Goal: Task Accomplishment & Management: Complete application form

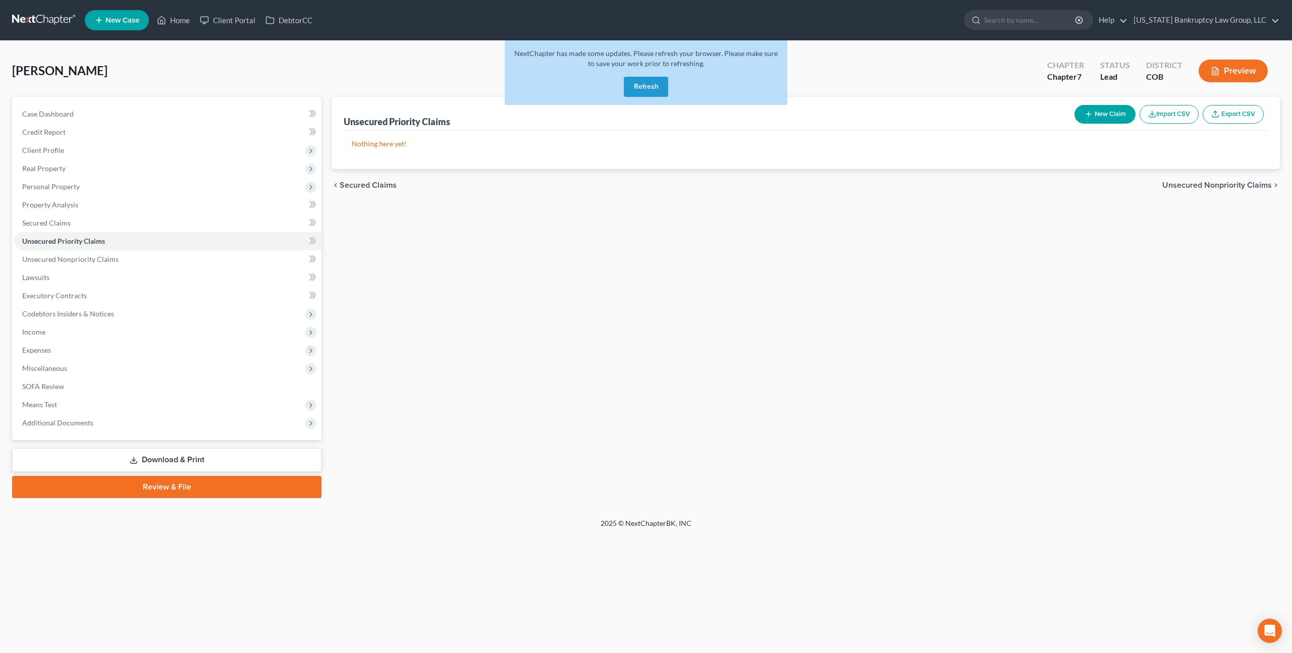
click at [647, 86] on button "Refresh" at bounding box center [646, 87] width 44 height 20
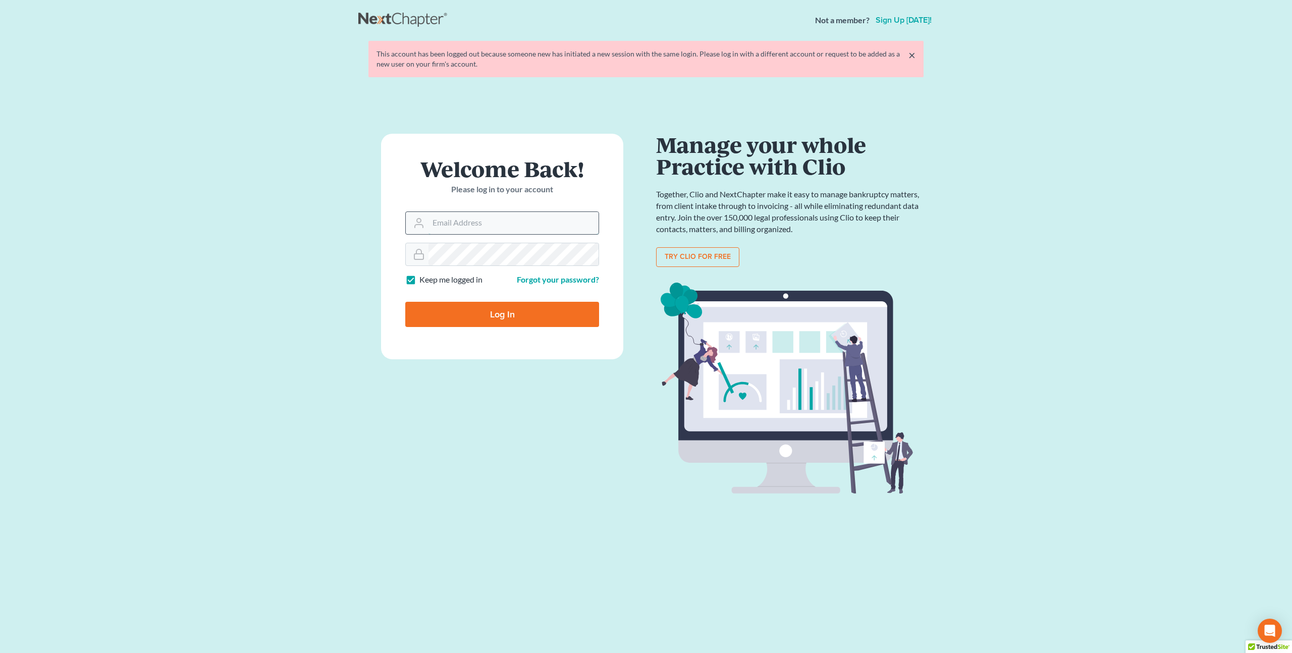
click at [460, 222] on input "Email Address" at bounding box center [514, 223] width 170 height 22
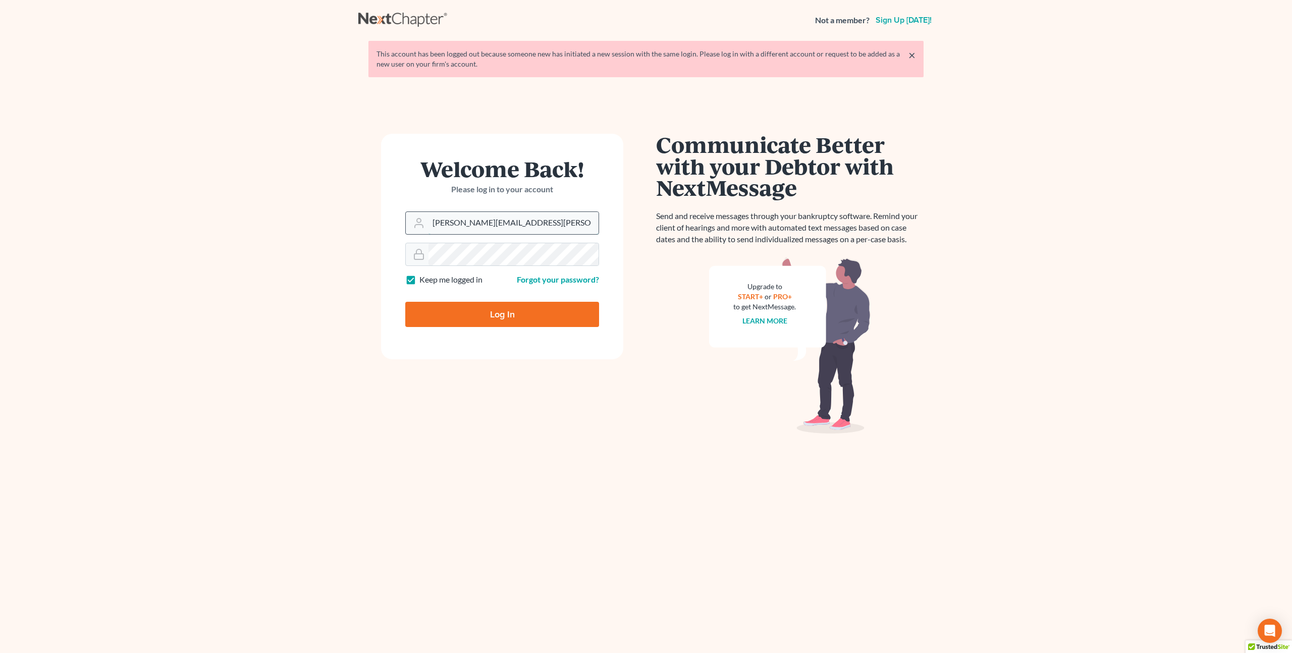
type input "[PERSON_NAME][EMAIL_ADDRESS][PERSON_NAME][DOMAIN_NAME]"
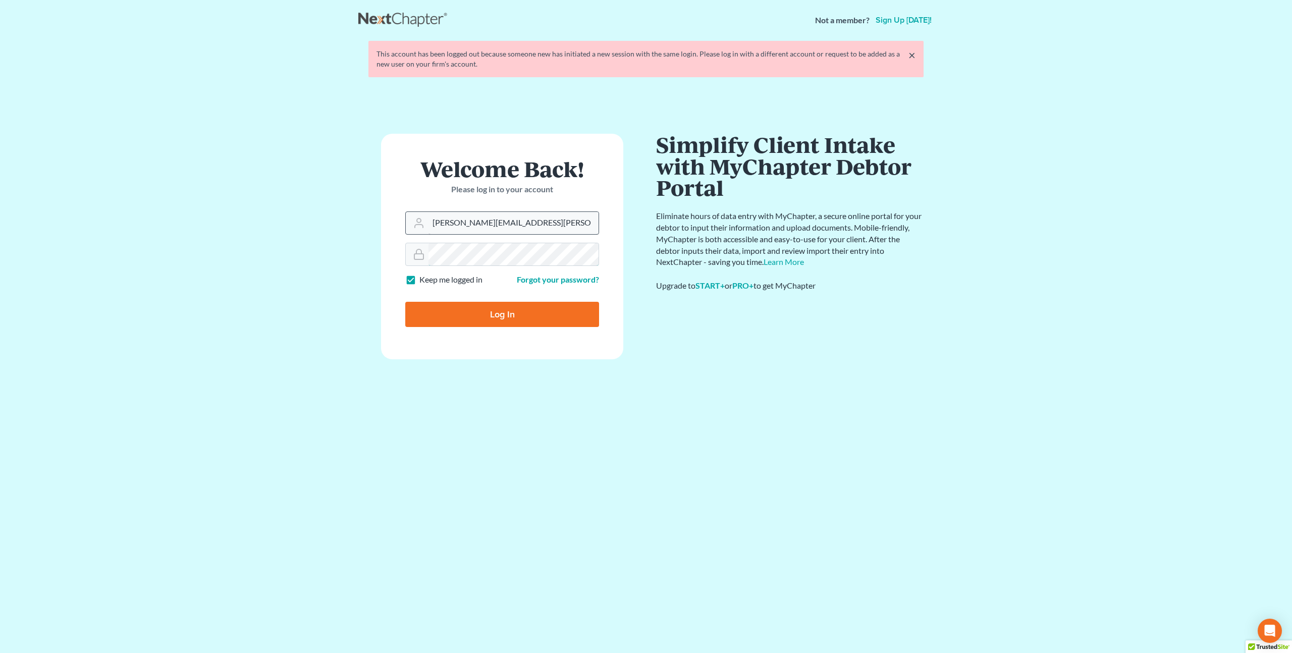
click at [405, 302] on input "Log In" at bounding box center [502, 314] width 194 height 25
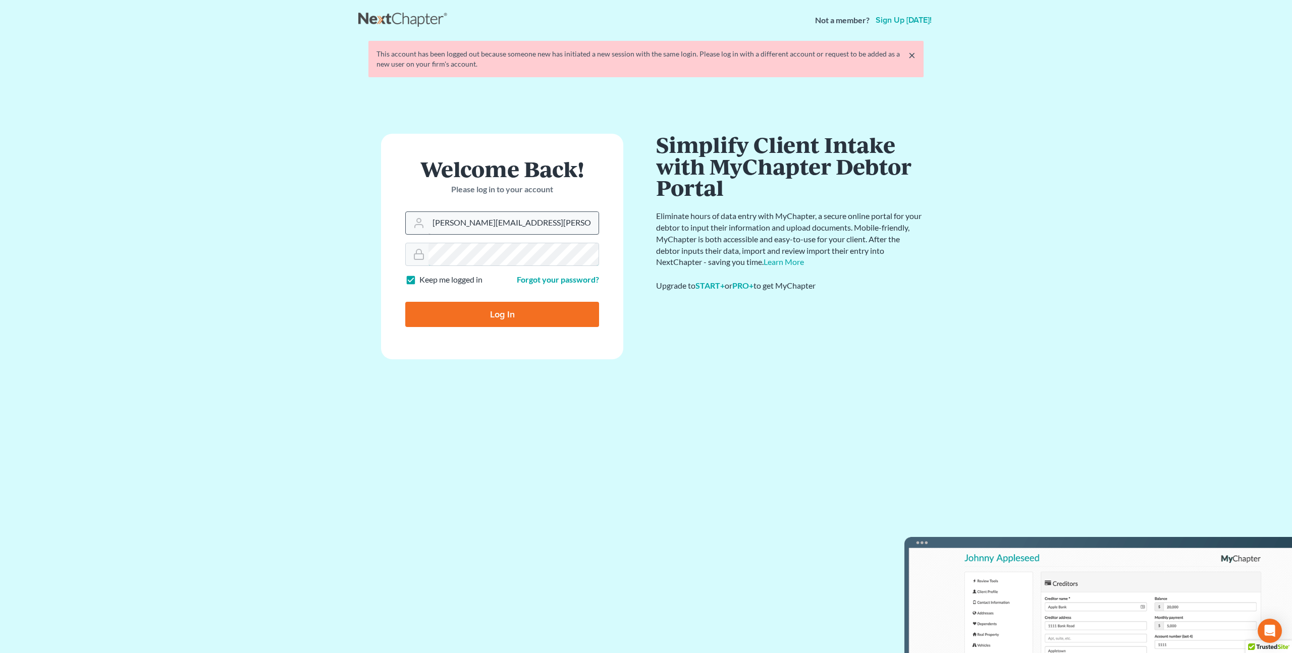
type input "Thinking..."
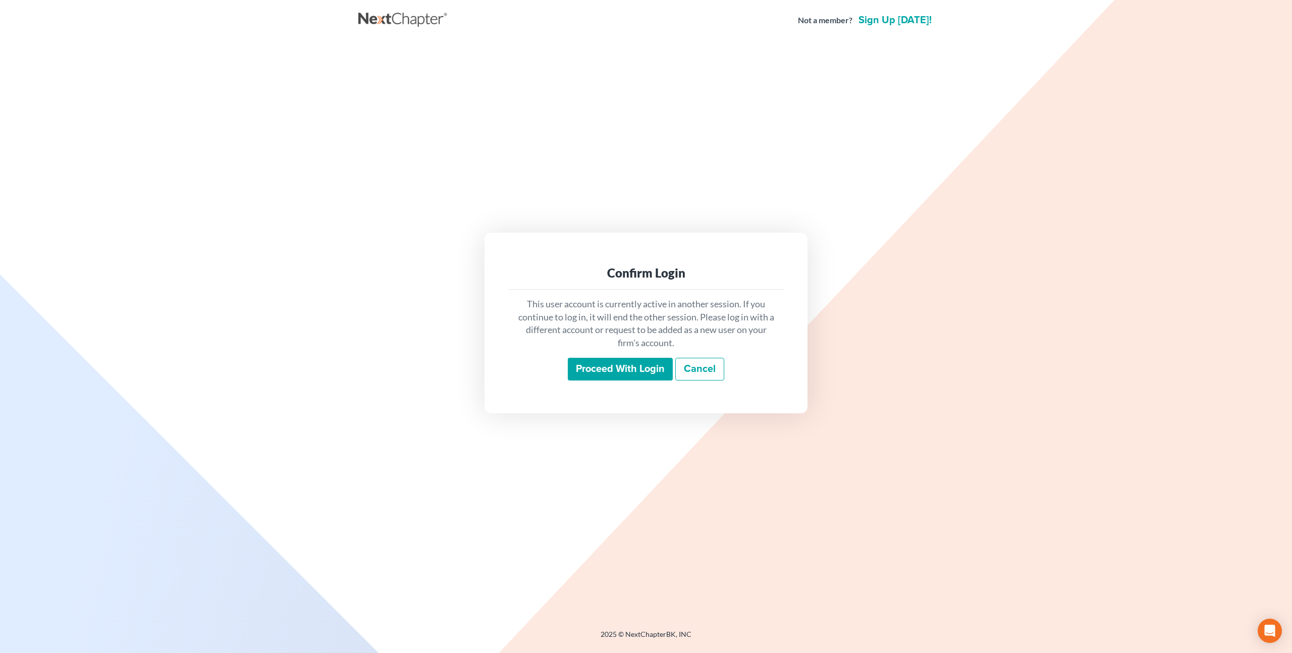
click at [592, 374] on input "Proceed with login" at bounding box center [620, 369] width 105 height 23
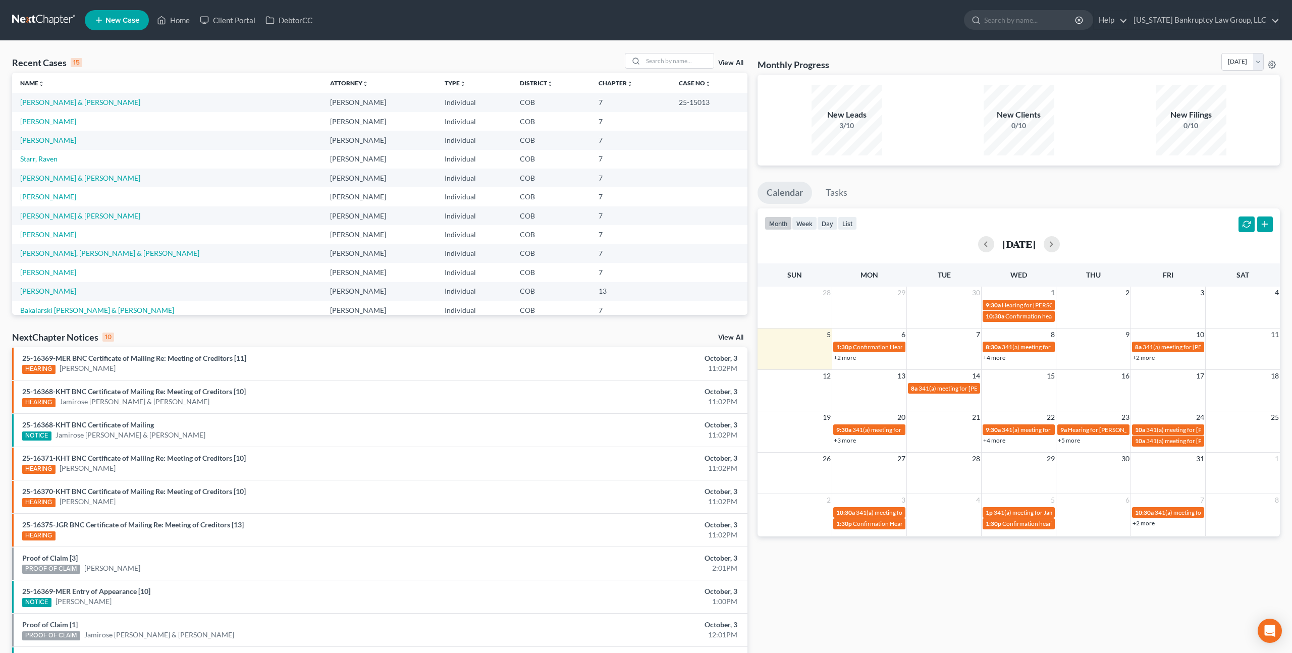
click at [130, 22] on span "New Case" at bounding box center [123, 21] width 34 height 8
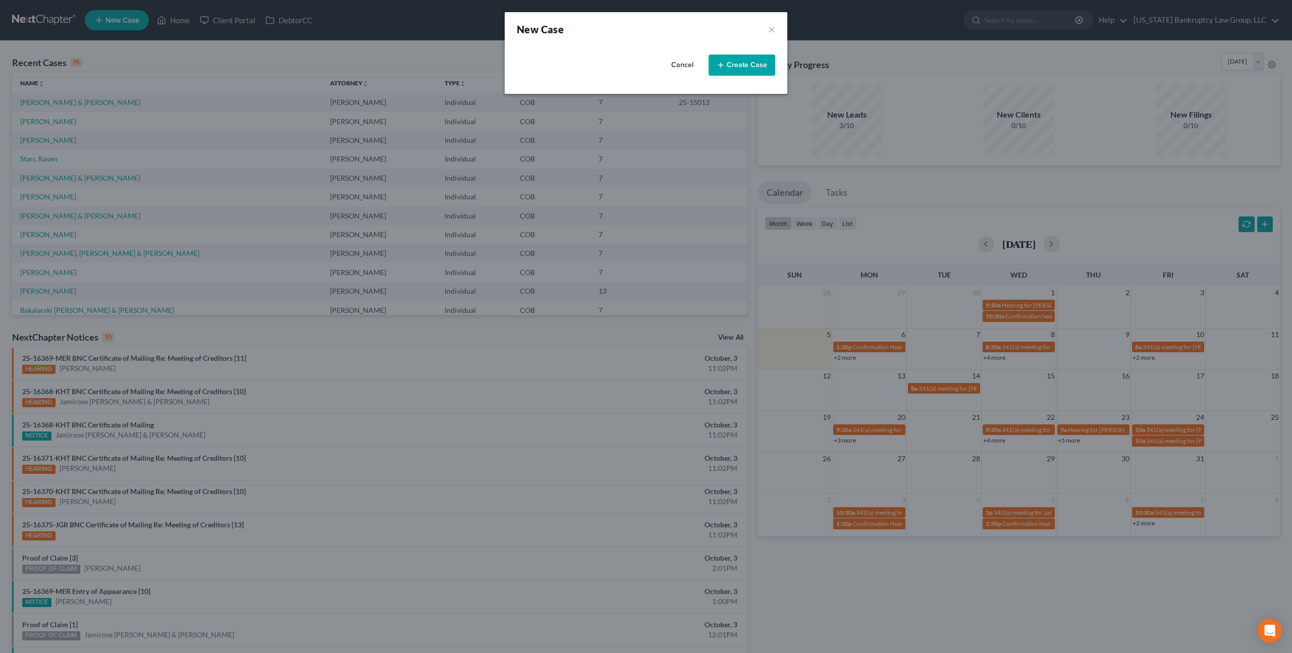
select select "11"
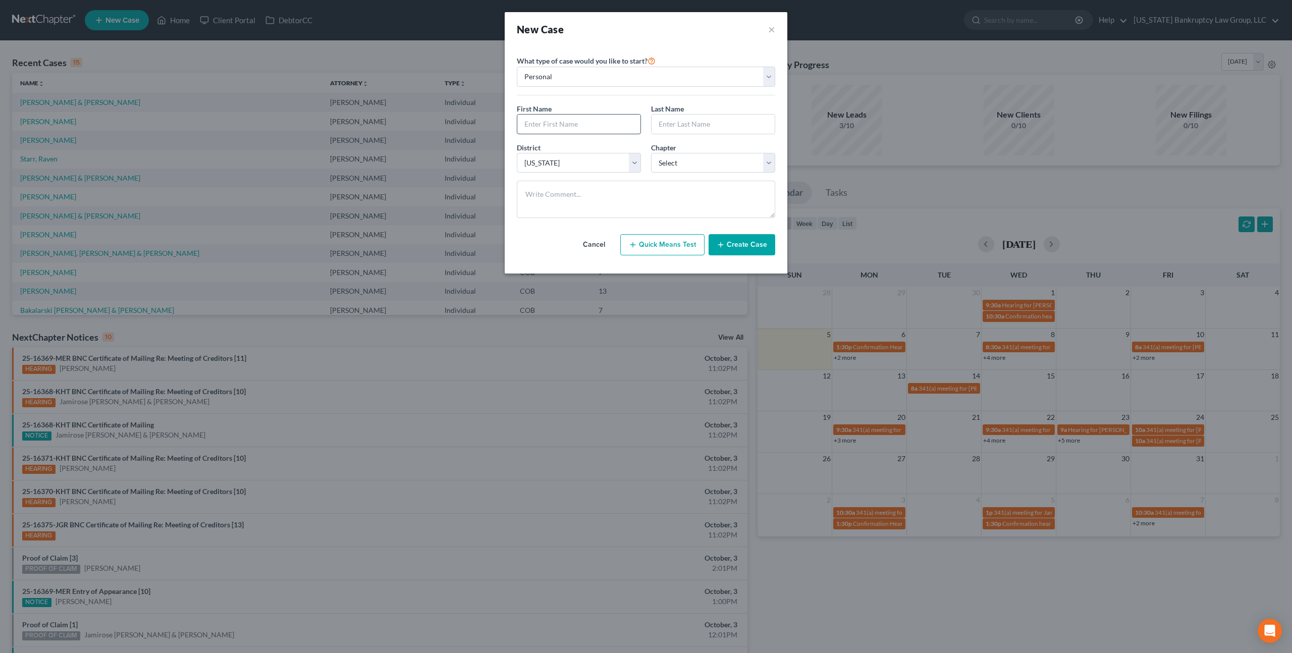
click at [567, 118] on input "text" at bounding box center [578, 124] width 123 height 19
type input "[PERSON_NAME]"
type input "Wishall"
click at [691, 167] on select "Select 7 11 12 13" at bounding box center [713, 163] width 124 height 20
click at [651, 153] on select "Select 7 11 12 13" at bounding box center [713, 163] width 124 height 20
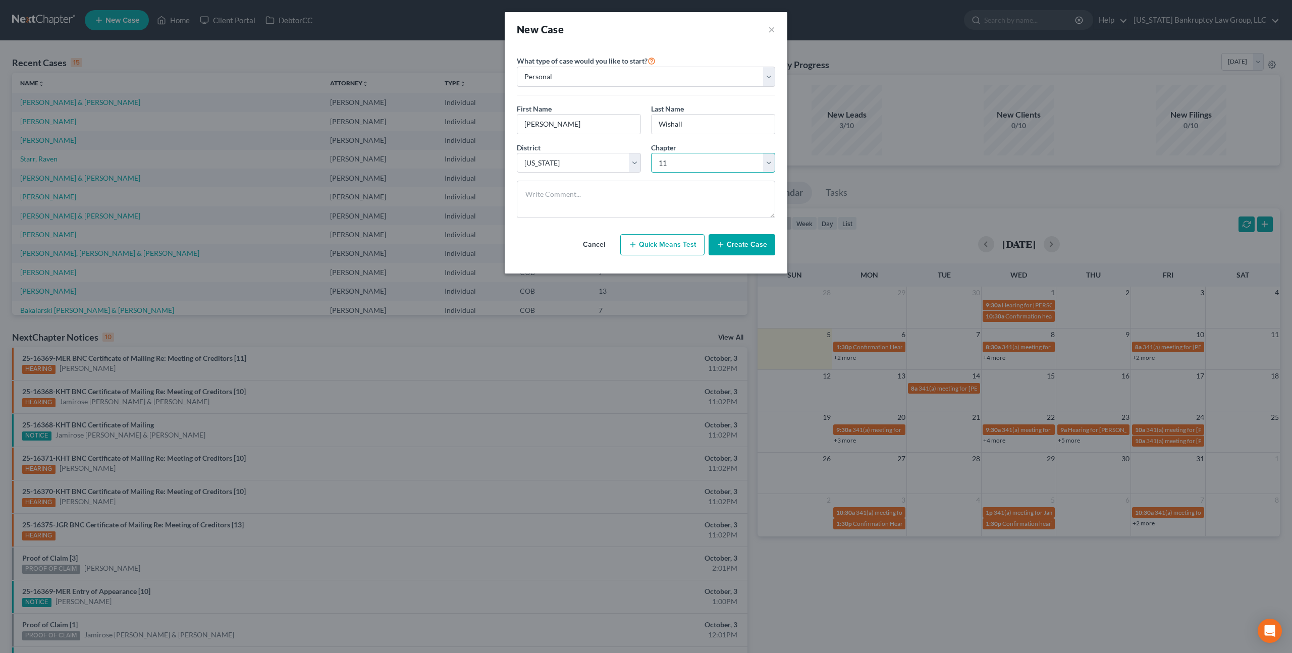
click at [691, 160] on select "Select 7 11 12 13" at bounding box center [713, 163] width 124 height 20
select select "0"
click at [651, 153] on select "Select 7 11 12 13" at bounding box center [713, 163] width 124 height 20
click at [733, 245] on button "Create Case" at bounding box center [742, 244] width 67 height 21
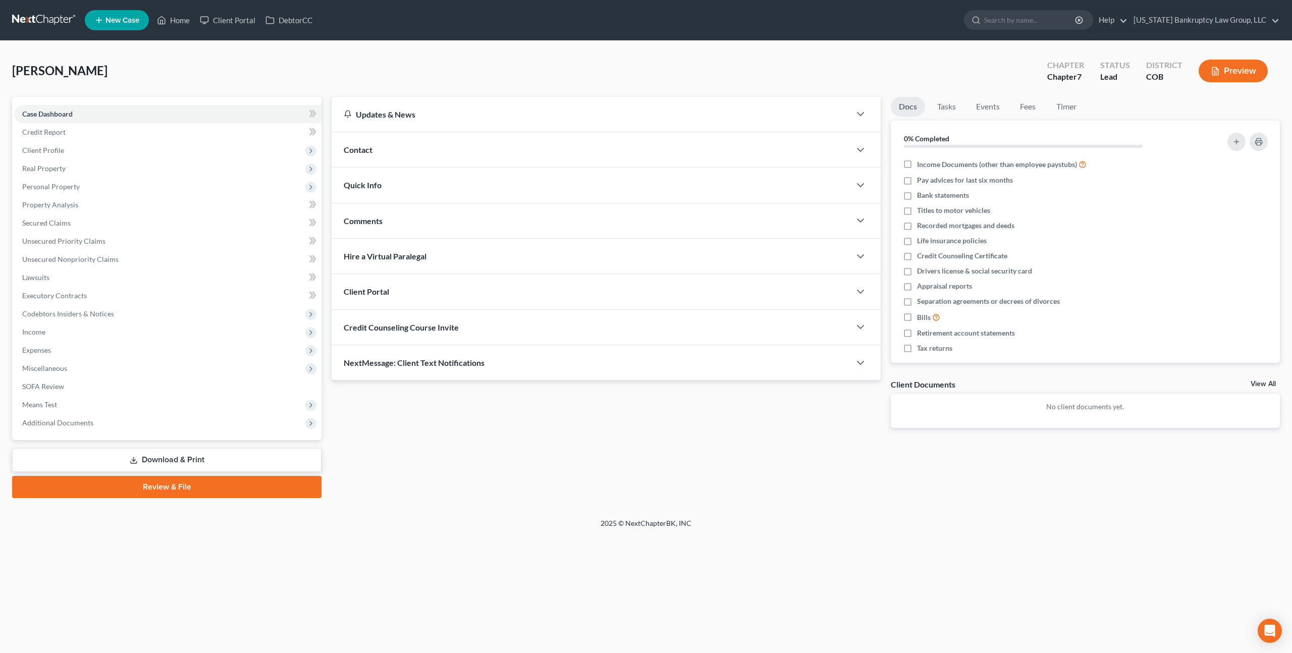
click at [399, 293] on div "Client Portal" at bounding box center [591, 291] width 519 height 35
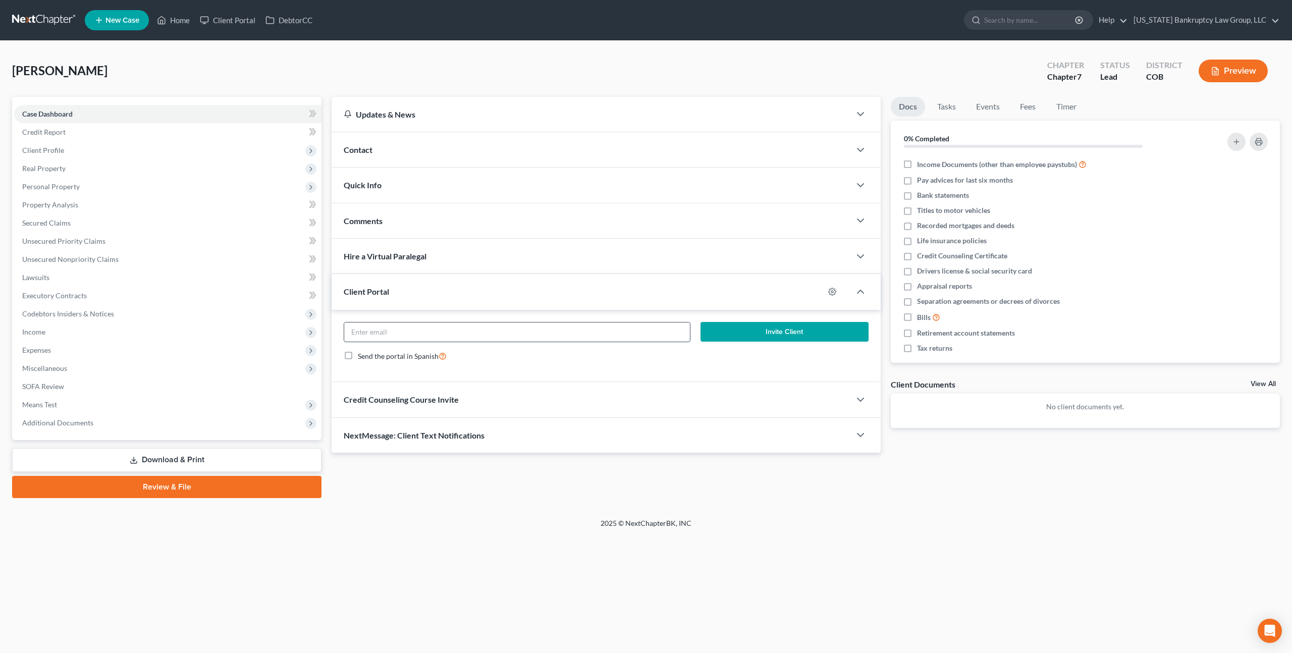
click at [423, 334] on input "email" at bounding box center [517, 332] width 346 height 19
paste input "[PERSON_NAME][EMAIL_ADDRESS][DOMAIN_NAME]"
type input "[PERSON_NAME][EMAIL_ADDRESS][DOMAIN_NAME]"
click at [729, 331] on button "Invite Client" at bounding box center [785, 332] width 168 height 20
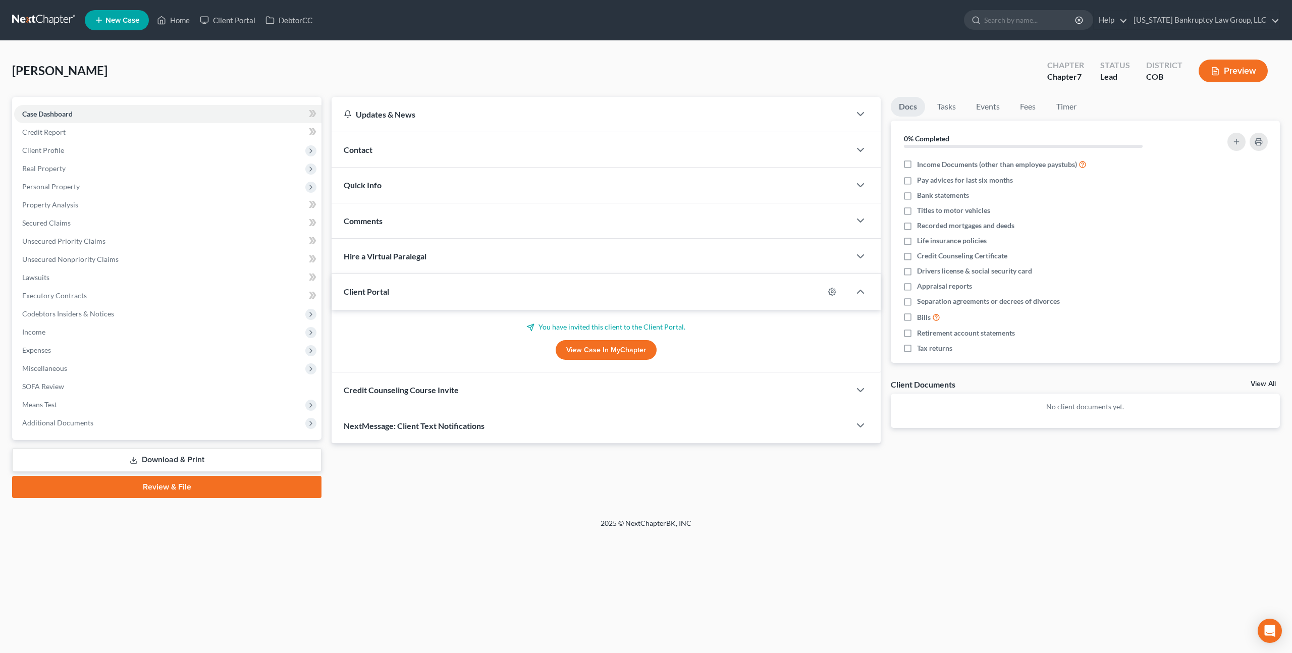
click at [498, 436] on div "Updates & News × [US_STATE] District Notes: Take a look at NextChapter's Distri…" at bounding box center [606, 270] width 549 height 347
click at [517, 393] on div "Credit Counseling Course Invite" at bounding box center [591, 390] width 519 height 35
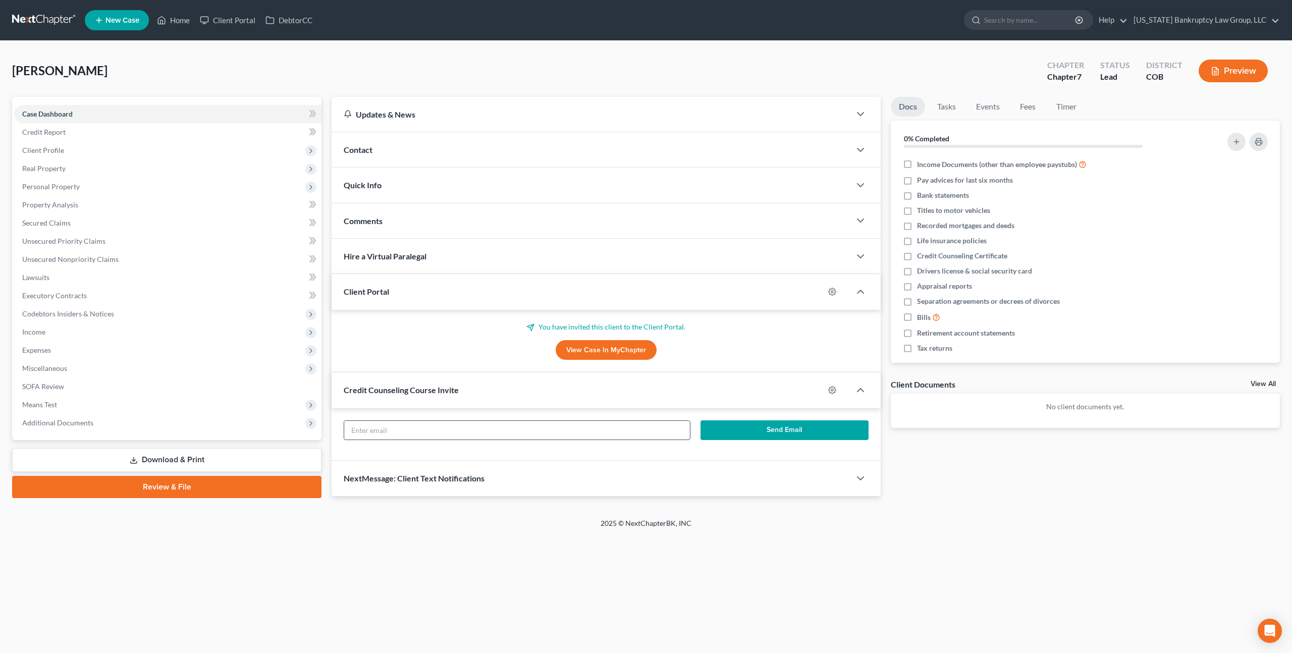
click at [534, 431] on input "text" at bounding box center [517, 430] width 346 height 19
paste input "[PERSON_NAME][EMAIL_ADDRESS][DOMAIN_NAME]"
type input "[PERSON_NAME][EMAIL_ADDRESS][DOMAIN_NAME]"
click at [716, 431] on button "Send Email" at bounding box center [785, 431] width 168 height 20
